Goal: Information Seeking & Learning: Learn about a topic

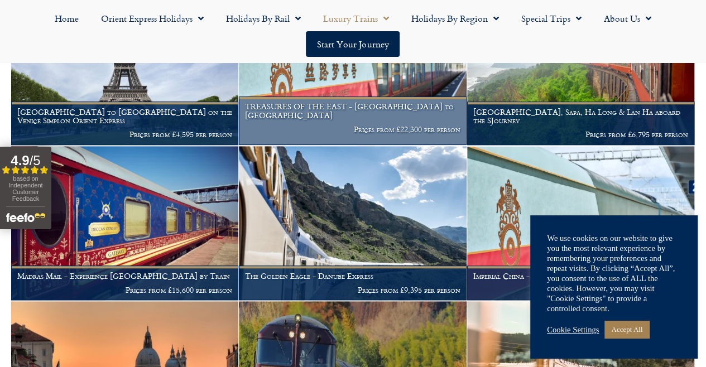
scroll to position [266, 0]
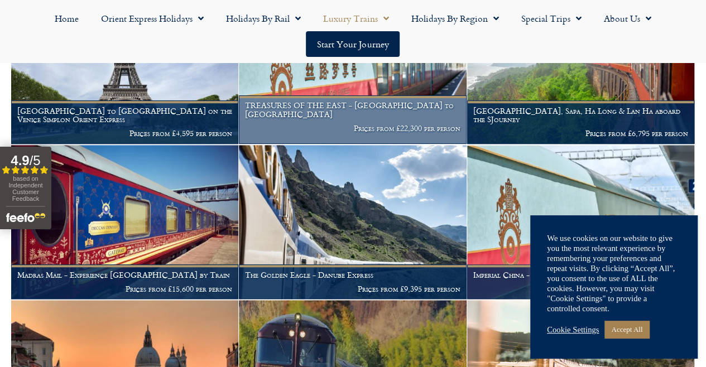
click at [317, 119] on h1 "TREASURES OF THE EAST - [GEOGRAPHIC_DATA] to [GEOGRAPHIC_DATA]" at bounding box center [352, 110] width 215 height 18
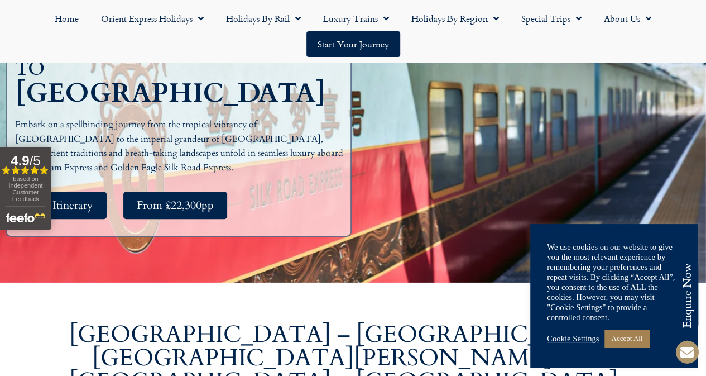
scroll to position [228, 0]
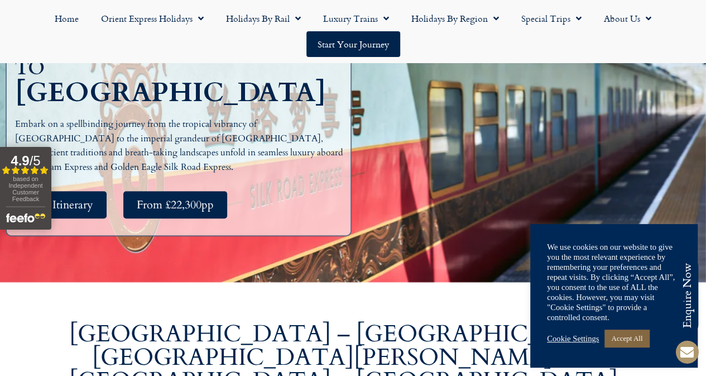
click at [626, 338] on link "Accept All" at bounding box center [627, 337] width 45 height 17
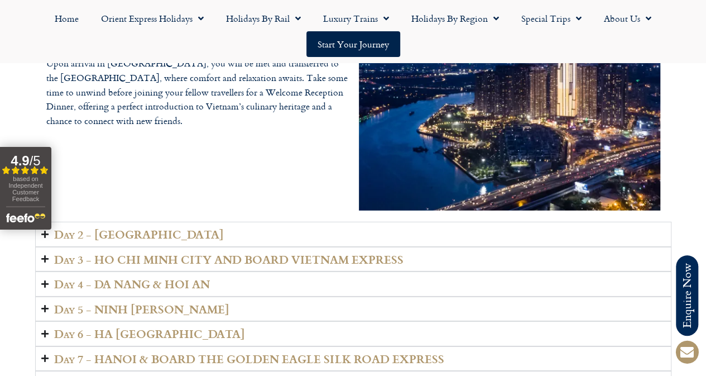
scroll to position [1575, 0]
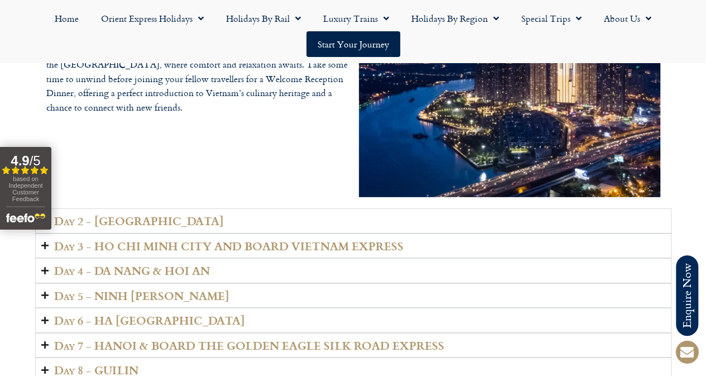
click at [354, 208] on summary "Day 2 - HO CHI MINH CITY" at bounding box center [353, 220] width 636 height 25
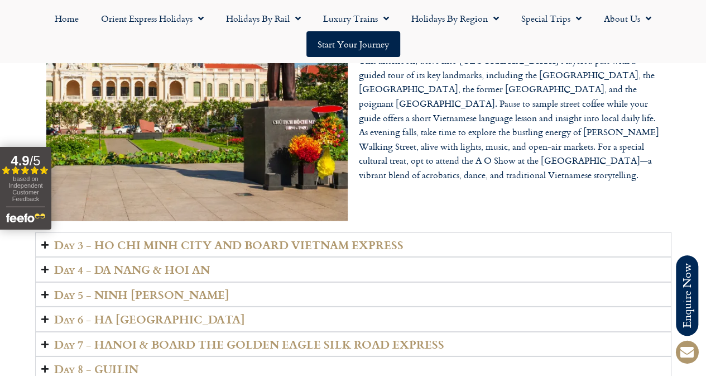
scroll to position [1623, 0]
click at [527, 232] on summary "Day 3 - HO CHI MINH CITY AND BOARD VIETNAM EXPRESS" at bounding box center [353, 244] width 636 height 25
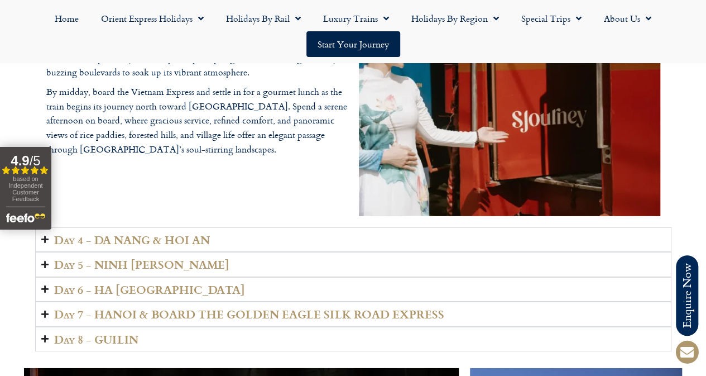
scroll to position [1624, 0]
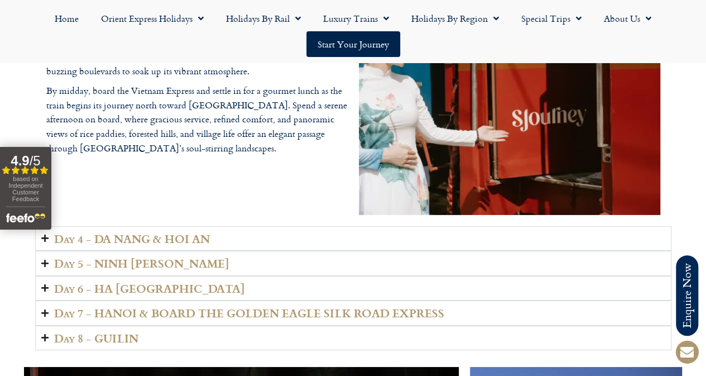
click at [504, 226] on summary "Day 4 - DA NANG & HOI AN" at bounding box center [353, 238] width 636 height 25
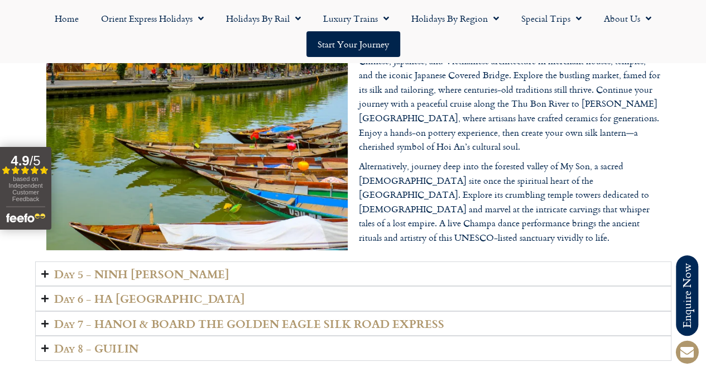
scroll to position [1667, 0]
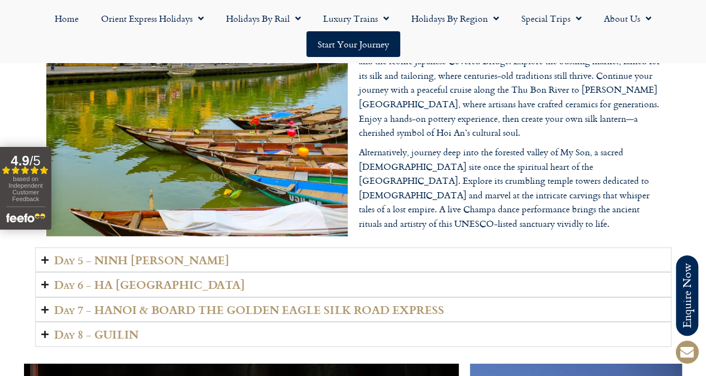
click at [488, 247] on summary "Day 5 - NINH BINH" at bounding box center [353, 259] width 636 height 25
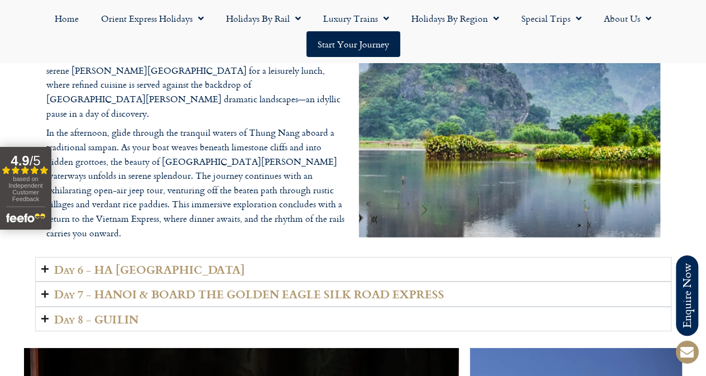
scroll to position [1664, 0]
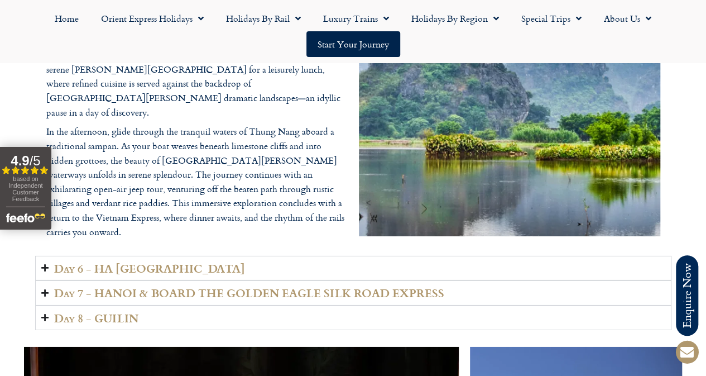
click at [477, 256] on summary "Day 6 - HA LONG BAY" at bounding box center [353, 268] width 636 height 25
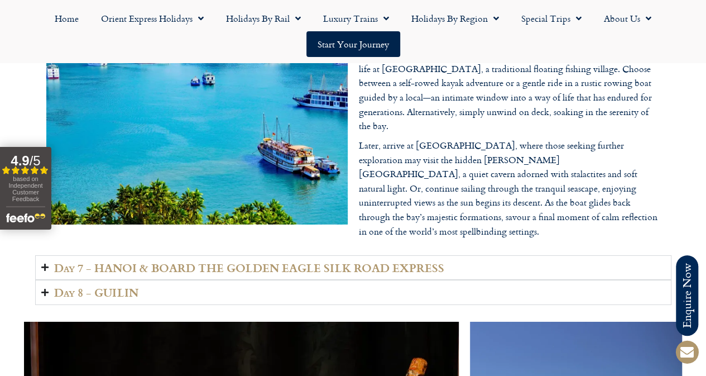
scroll to position [1724, 0]
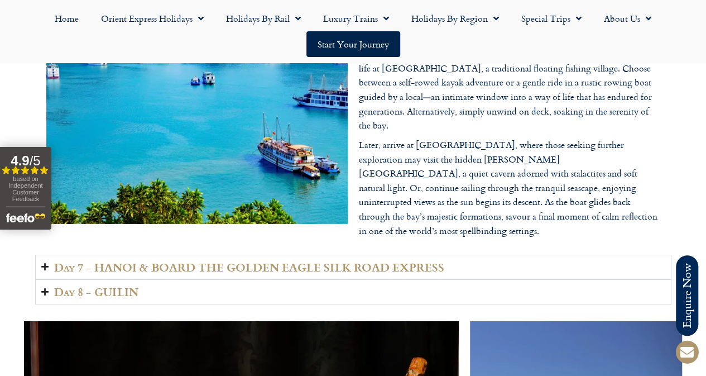
click at [444, 261] on h2 "Day 7 - HANOI & BOARD THE GOLDEN EAGLE SILK ROAD EXPRESS" at bounding box center [249, 267] width 390 height 13
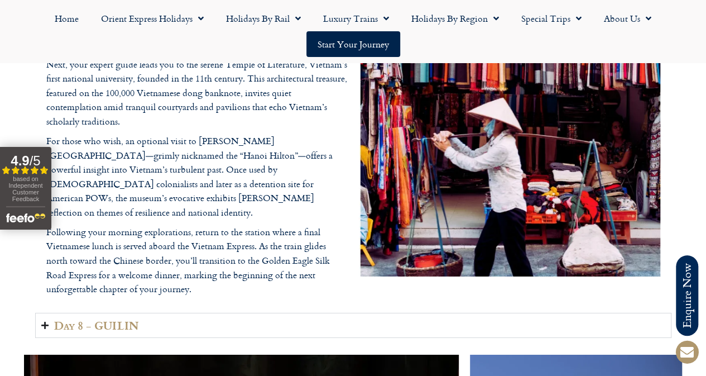
scroll to position [1737, 0]
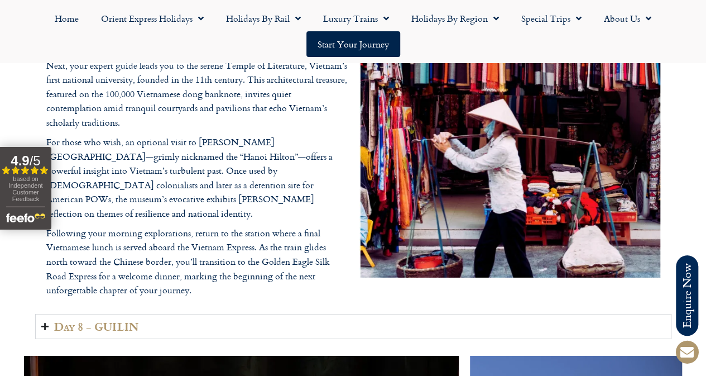
click at [390, 314] on summary "Day 8 - GUILIN" at bounding box center [353, 326] width 636 height 25
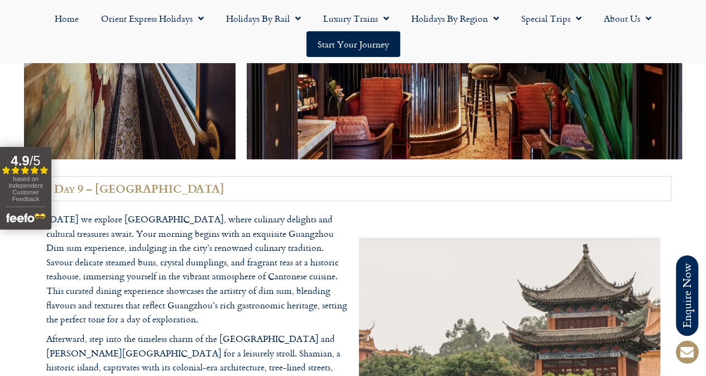
scroll to position [2462, 0]
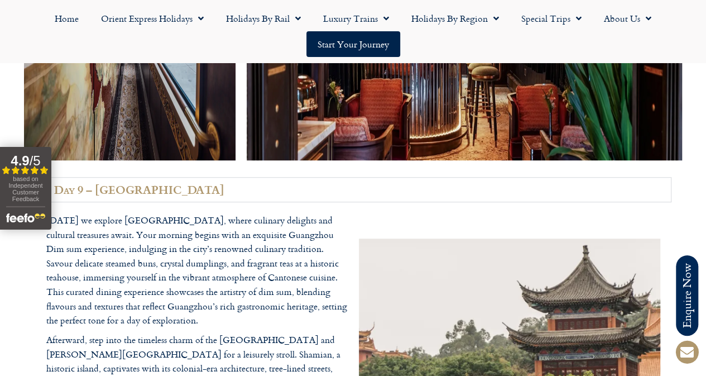
click at [334, 177] on summary "Day 9 – GUANGZHOU" at bounding box center [353, 189] width 636 height 25
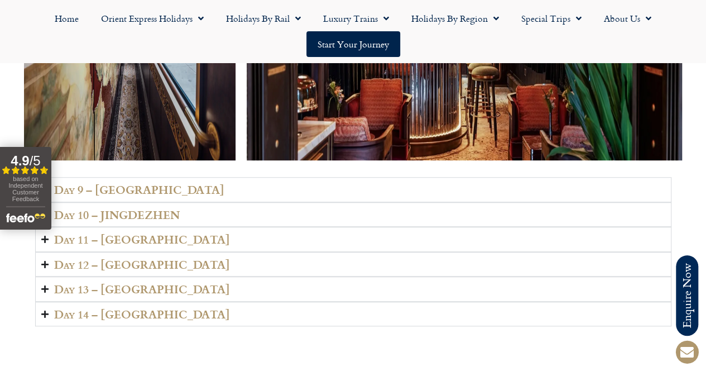
click at [280, 307] on summary "Day 14 – SHANGHAI" at bounding box center [353, 313] width 636 height 25
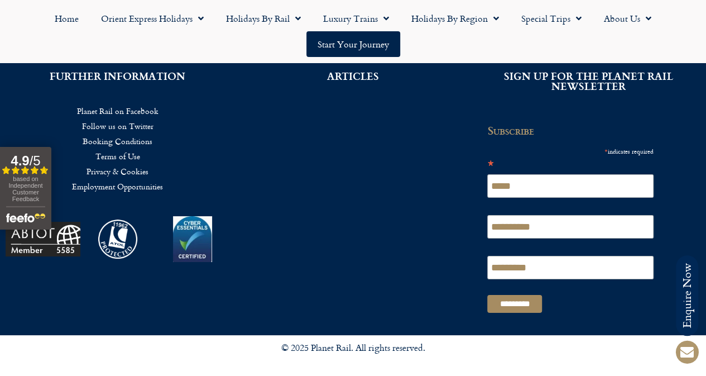
scroll to position [4195, 0]
click at [72, 21] on link "Home" at bounding box center [67, 19] width 46 height 26
click at [65, 18] on link "Home" at bounding box center [67, 19] width 46 height 26
